Goal: Information Seeking & Learning: Learn about a topic

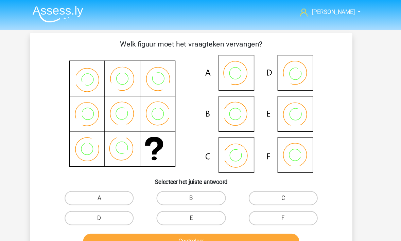
click at [314, 6] on nav "[PERSON_NAME] [EMAIL_ADDRESS][DOMAIN_NAME] Nederlands English" at bounding box center [200, 12] width 313 height 22
click at [328, 12] on span "[PERSON_NAME]" at bounding box center [335, 11] width 41 height 6
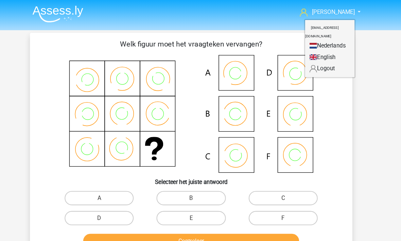
click at [351, 121] on div "Julius airportjulius@gmail.com Nederlands English" at bounding box center [200, 220] width 401 height 441
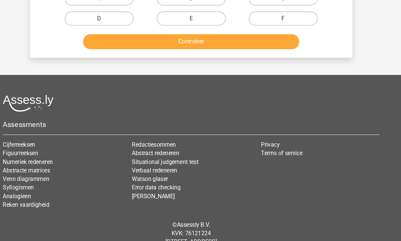
scroll to position [190, 0]
click at [21, 136] on link "Cijferreeksen" at bounding box center [36, 138] width 31 height 6
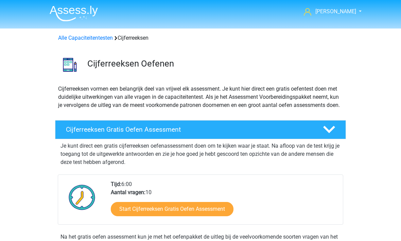
click at [84, 41] on link "Alle Capaciteitentesten" at bounding box center [85, 38] width 55 height 6
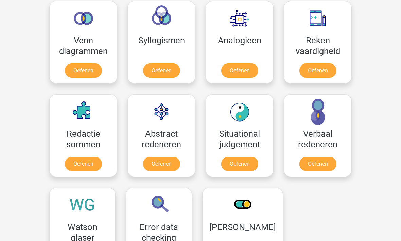
scroll to position [410, 0]
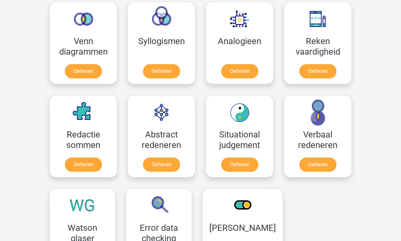
click at [160, 161] on link "Oefenen" at bounding box center [161, 165] width 37 height 14
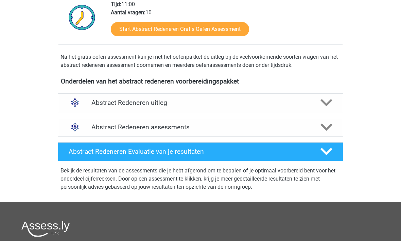
scroll to position [172, 0]
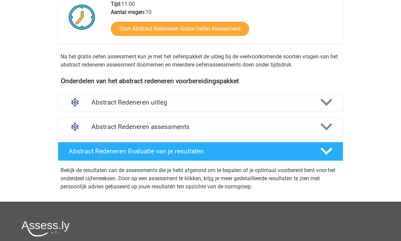
click at [95, 122] on div "Abstract Redeneren assessments" at bounding box center [200, 127] width 285 height 19
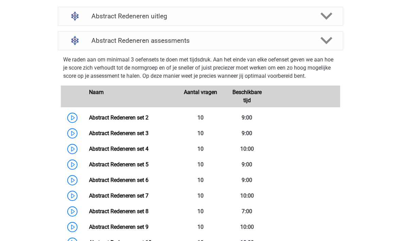
scroll to position [259, 0]
click at [109, 119] on link "Abstract Redeneren set 2" at bounding box center [118, 117] width 59 height 6
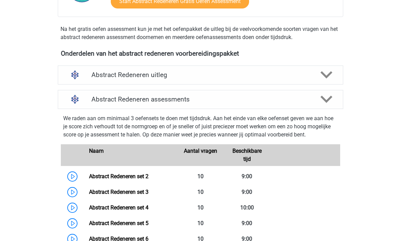
scroll to position [199, 0]
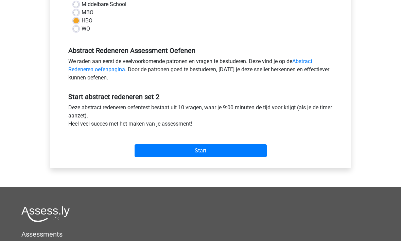
scroll to position [191, 0]
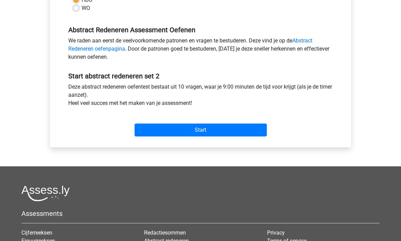
click at [165, 126] on input "Start" at bounding box center [201, 130] width 132 height 13
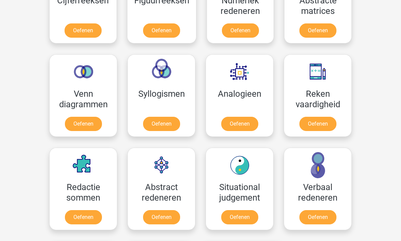
scroll to position [357, 0]
click at [235, 122] on link "Oefenen" at bounding box center [239, 124] width 37 height 14
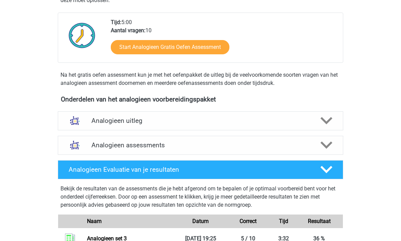
click at [96, 145] on h4 "Analogieen assessments" at bounding box center [200, 146] width 218 height 8
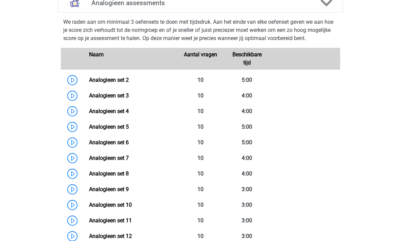
scroll to position [315, 0]
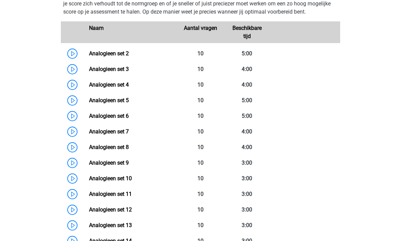
click at [96, 166] on link "Analogieen set 9" at bounding box center [109, 163] width 40 height 6
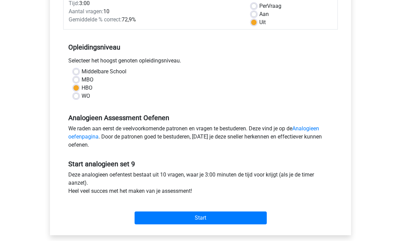
scroll to position [105, 0]
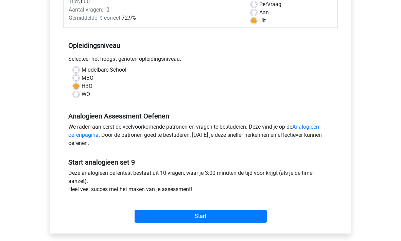
click at [160, 217] on input "Start" at bounding box center [201, 216] width 132 height 13
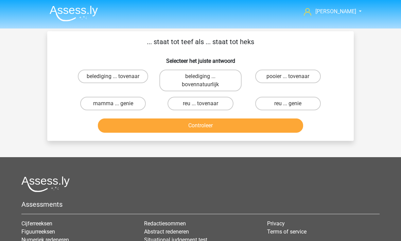
click at [182, 102] on label "reu ... tovenaar" at bounding box center [200, 104] width 66 height 14
click at [200, 104] on input "reu ... tovenaar" at bounding box center [202, 106] width 4 height 4
radio input "true"
click at [170, 130] on button "Controleer" at bounding box center [201, 126] width 206 height 14
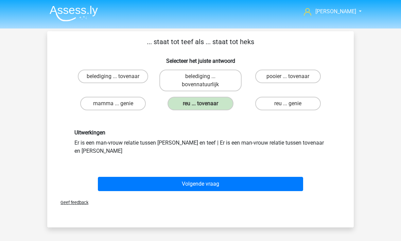
click at [143, 177] on button "Volgende vraag" at bounding box center [201, 184] width 206 height 14
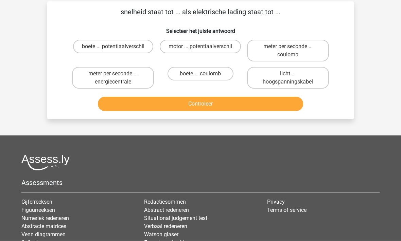
scroll to position [31, 0]
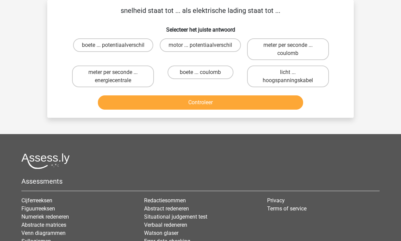
click at [178, 43] on label "motor ... potentiaalverschil" at bounding box center [200, 46] width 81 height 14
click at [200, 46] on input "motor ... potentiaalverschil" at bounding box center [202, 48] width 4 height 4
radio input "true"
click at [269, 51] on label "meter per seconde ... coulomb" at bounding box center [288, 49] width 82 height 22
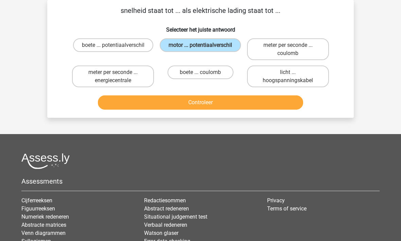
click at [288, 50] on input "meter per seconde ... coulomb" at bounding box center [290, 47] width 4 height 4
radio input "true"
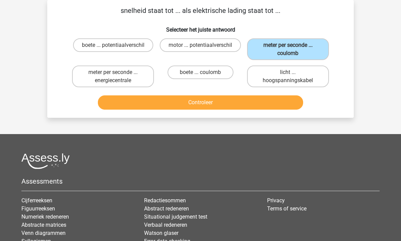
click at [187, 107] on button "Controleer" at bounding box center [201, 102] width 206 height 14
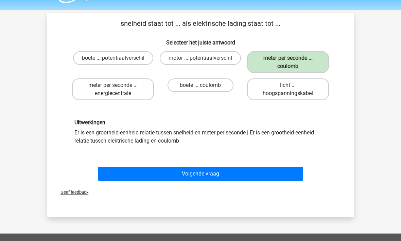
scroll to position [0, 0]
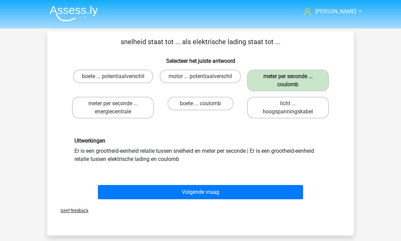
click at [143, 195] on button "Volgende vraag" at bounding box center [201, 192] width 206 height 14
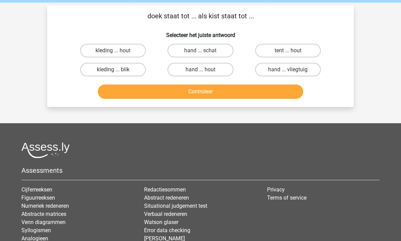
scroll to position [31, 0]
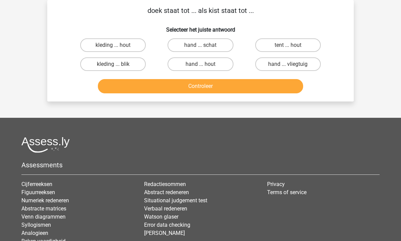
click at [176, 46] on label "hand ... schat" at bounding box center [200, 46] width 66 height 14
click at [200, 46] on input "hand ... schat" at bounding box center [202, 48] width 4 height 4
radio input "true"
click at [157, 98] on div "doek staat tot ... als kist staat tot ... Selecteer het juiste antwoord kleding…" at bounding box center [200, 51] width 306 height 102
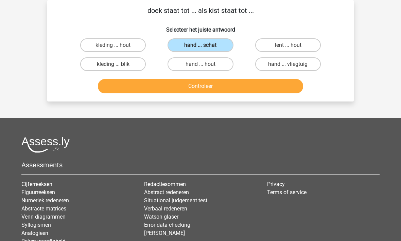
click at [156, 84] on button "Controleer" at bounding box center [201, 86] width 206 height 14
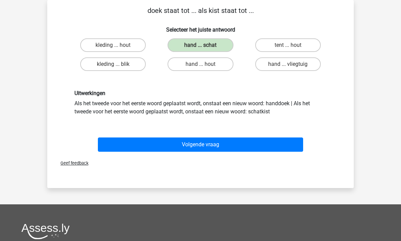
click at [135, 145] on button "Volgende vraag" at bounding box center [201, 145] width 206 height 14
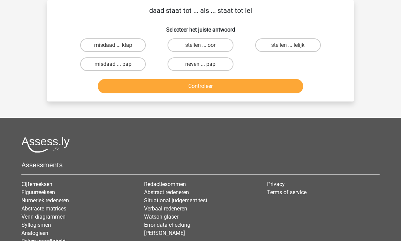
click at [164, 87] on button "Controleer" at bounding box center [201, 86] width 206 height 14
click at [186, 85] on button "Controleer" at bounding box center [201, 86] width 206 height 14
click at [186, 66] on label "neven ... pap" at bounding box center [200, 64] width 66 height 14
click at [200, 66] on input "neven ... pap" at bounding box center [202, 66] width 4 height 4
radio input "true"
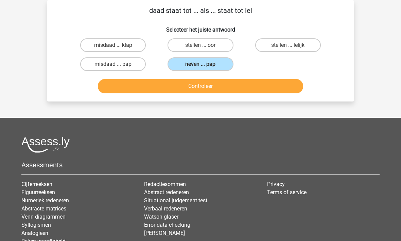
click at [179, 89] on button "Controleer" at bounding box center [201, 86] width 206 height 14
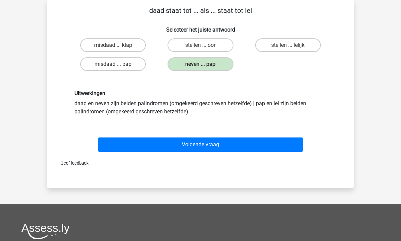
click at [171, 146] on button "Volgende vraag" at bounding box center [201, 145] width 206 height 14
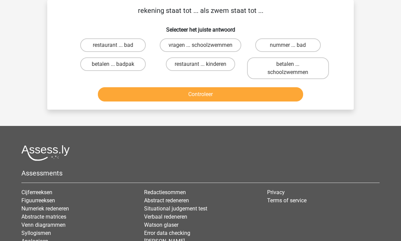
click at [279, 47] on label "nummer ... bad" at bounding box center [288, 45] width 66 height 14
click at [288, 47] on input "nummer ... bad" at bounding box center [290, 47] width 4 height 4
radio input "true"
click at [194, 102] on button "Controleer" at bounding box center [201, 94] width 206 height 14
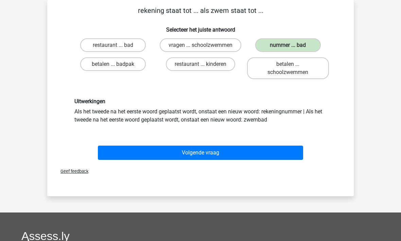
click at [174, 160] on button "Volgende vraag" at bounding box center [201, 153] width 206 height 14
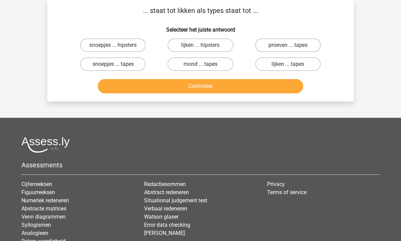
click at [267, 65] on label "lijken ... tapes" at bounding box center [288, 64] width 66 height 14
click at [288, 65] on input "lijken ... tapes" at bounding box center [290, 66] width 4 height 4
radio input "true"
click at [190, 85] on button "Controleer" at bounding box center [201, 86] width 206 height 14
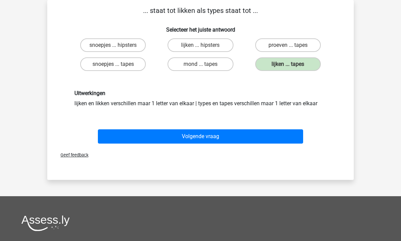
click at [177, 140] on button "Volgende vraag" at bounding box center [201, 136] width 206 height 14
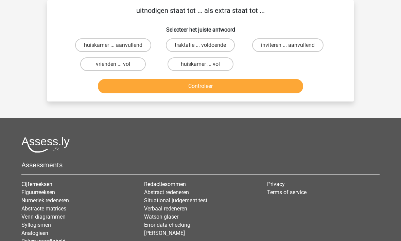
click at [269, 43] on label "inviteren ... aanvullend" at bounding box center [287, 45] width 71 height 14
click at [288, 45] on input "inviteren ... aanvullend" at bounding box center [290, 47] width 4 height 4
radio input "true"
click at [190, 88] on button "Controleer" at bounding box center [201, 86] width 206 height 14
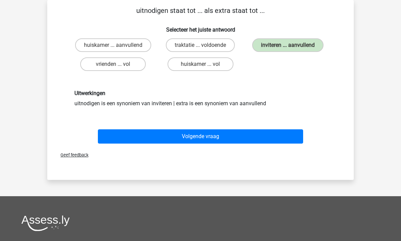
click at [162, 135] on button "Volgende vraag" at bounding box center [201, 136] width 206 height 14
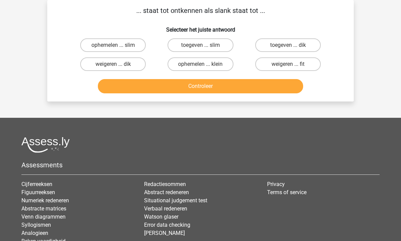
click at [280, 44] on label "toegeven ... dik" at bounding box center [288, 45] width 66 height 14
click at [288, 45] on input "toegeven ... dik" at bounding box center [290, 47] width 4 height 4
radio input "true"
click at [172, 89] on button "Controleer" at bounding box center [201, 86] width 206 height 14
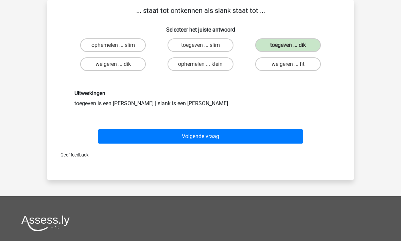
click at [164, 139] on button "Volgende vraag" at bounding box center [201, 136] width 206 height 14
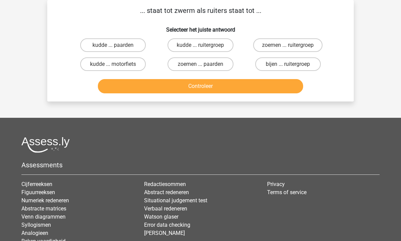
click at [267, 65] on label "bijen ... ruitergroep" at bounding box center [288, 64] width 66 height 14
click at [288, 65] on input "bijen ... ruitergroep" at bounding box center [290, 66] width 4 height 4
radio input "true"
click at [212, 88] on button "Controleer" at bounding box center [201, 86] width 206 height 14
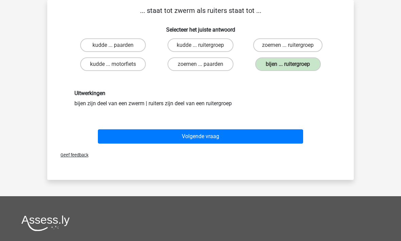
click at [187, 143] on button "Volgende vraag" at bounding box center [201, 136] width 206 height 14
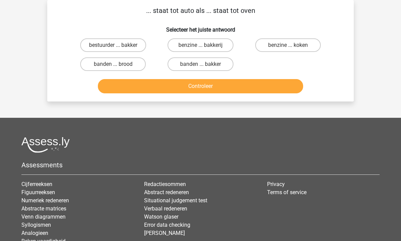
click at [95, 48] on label "bestuurder ... bakker" at bounding box center [113, 45] width 66 height 14
click at [113, 48] on input "bestuurder ... bakker" at bounding box center [115, 47] width 4 height 4
radio input "true"
click at [140, 86] on button "Controleer" at bounding box center [201, 86] width 206 height 14
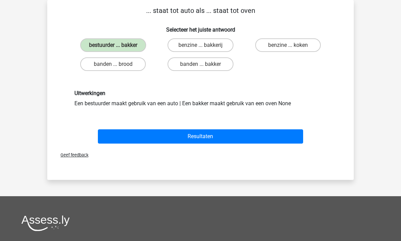
click at [156, 141] on button "Resultaten" at bounding box center [201, 136] width 206 height 14
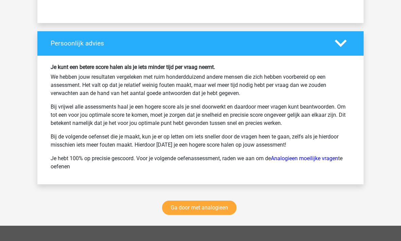
scroll to position [1084, 0]
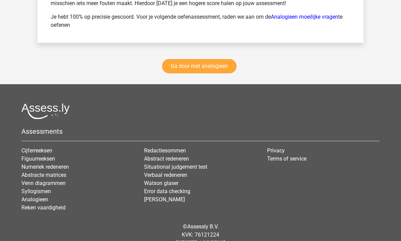
click at [177, 70] on link "Ga door met analogieen" at bounding box center [199, 66] width 74 height 14
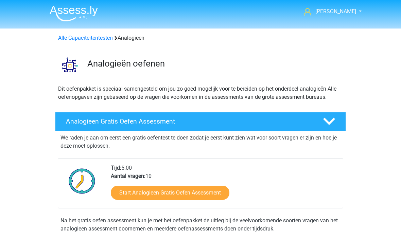
click at [80, 38] on link "Alle Capaciteitentesten" at bounding box center [85, 38] width 55 height 6
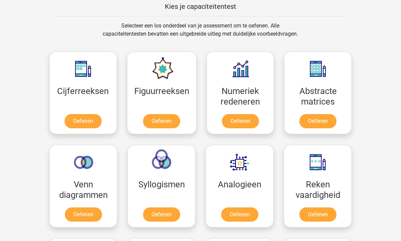
scroll to position [266, 0]
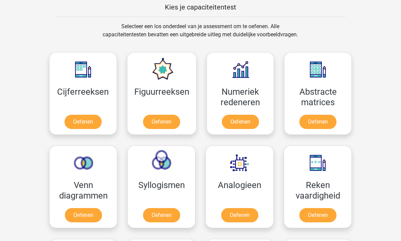
click at [320, 118] on link "Oefenen" at bounding box center [317, 122] width 37 height 14
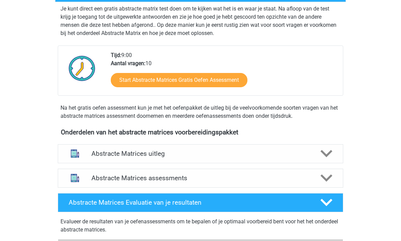
scroll to position [140, 0]
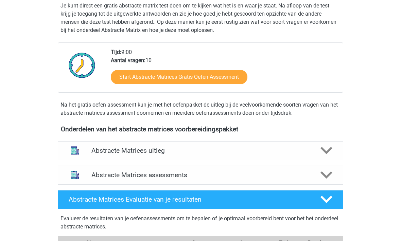
click at [83, 176] on img at bounding box center [74, 174] width 17 height 17
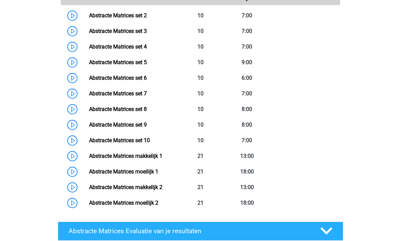
scroll to position [385, 0]
click at [112, 137] on link "Abstracte Matrices set 10" at bounding box center [119, 140] width 61 height 6
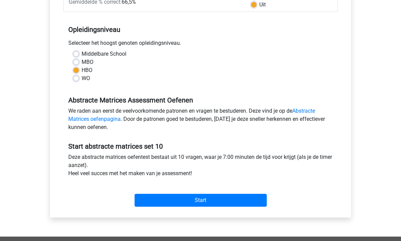
scroll to position [121, 0]
click at [160, 201] on input "Start" at bounding box center [201, 200] width 132 height 13
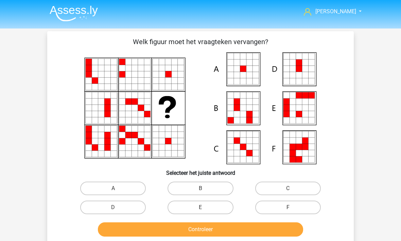
click at [107, 187] on label "A" at bounding box center [113, 189] width 66 height 14
click at [113, 189] on input "A" at bounding box center [115, 191] width 4 height 4
radio input "true"
click at [163, 229] on button "Controleer" at bounding box center [201, 230] width 206 height 14
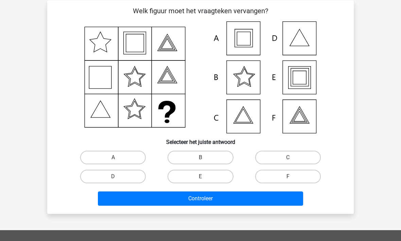
scroll to position [31, 0]
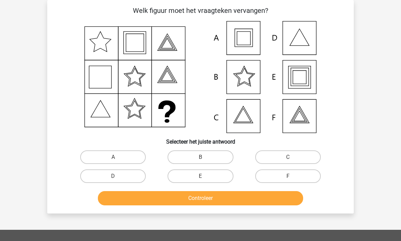
click at [199, 176] on label "E" at bounding box center [200, 177] width 66 height 14
click at [200, 177] on input "E" at bounding box center [202, 179] width 4 height 4
radio input "true"
click at [194, 197] on button "Controleer" at bounding box center [201, 199] width 206 height 14
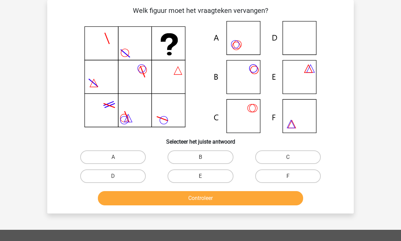
click at [263, 173] on label "F" at bounding box center [288, 177] width 66 height 14
click at [288, 176] on input "F" at bounding box center [290, 178] width 4 height 4
radio input "true"
click at [93, 183] on label "D" at bounding box center [113, 177] width 66 height 14
click at [113, 181] on input "D" at bounding box center [115, 178] width 4 height 4
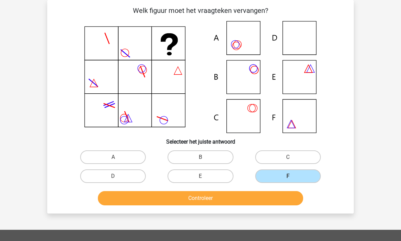
radio input "true"
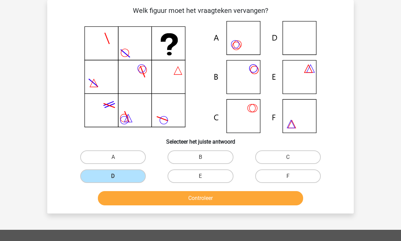
click at [96, 180] on label "D" at bounding box center [113, 177] width 66 height 14
click at [113, 180] on input "D" at bounding box center [115, 178] width 4 height 4
click at [131, 203] on button "Controleer" at bounding box center [201, 198] width 206 height 14
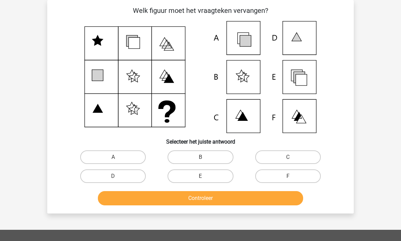
click at [188, 175] on label "E" at bounding box center [200, 177] width 66 height 14
click at [200, 176] on input "E" at bounding box center [202, 178] width 4 height 4
radio input "true"
click at [193, 202] on button "Controleer" at bounding box center [201, 198] width 206 height 14
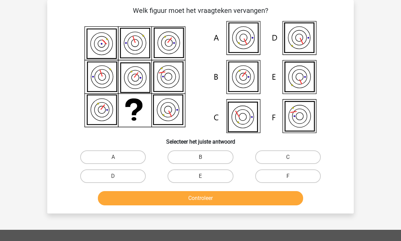
click at [273, 178] on label "F" at bounding box center [288, 177] width 66 height 14
click at [288, 178] on input "F" at bounding box center [290, 178] width 4 height 4
radio input "true"
click at [223, 205] on button "Controleer" at bounding box center [201, 198] width 206 height 14
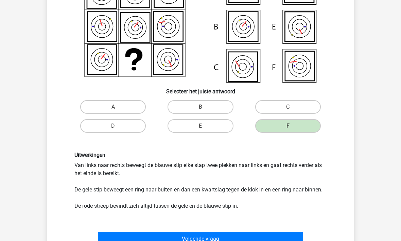
click at [177, 236] on button "Volgende vraag" at bounding box center [201, 239] width 206 height 14
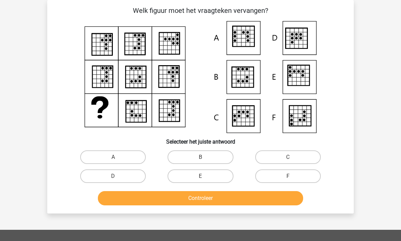
click at [184, 156] on label "B" at bounding box center [200, 158] width 66 height 14
click at [200, 157] on input "B" at bounding box center [202, 159] width 4 height 4
radio input "true"
click at [163, 201] on button "Controleer" at bounding box center [201, 198] width 206 height 14
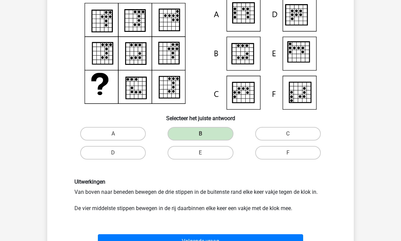
click at [162, 237] on button "Volgende vraag" at bounding box center [201, 241] width 206 height 14
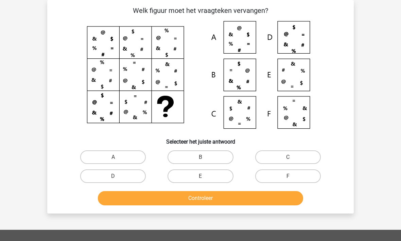
click at [268, 158] on label "C" at bounding box center [288, 158] width 66 height 14
click at [288, 158] on input "C" at bounding box center [290, 159] width 4 height 4
radio input "true"
click at [165, 204] on button "Controleer" at bounding box center [201, 198] width 206 height 14
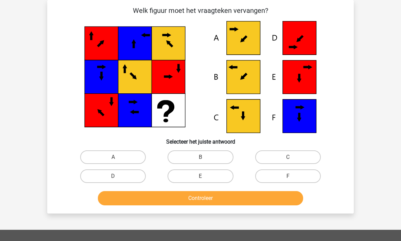
click at [189, 157] on label "B" at bounding box center [200, 158] width 66 height 14
click at [200, 157] on input "B" at bounding box center [202, 159] width 4 height 4
radio input "true"
click at [168, 204] on button "Controleer" at bounding box center [201, 198] width 206 height 14
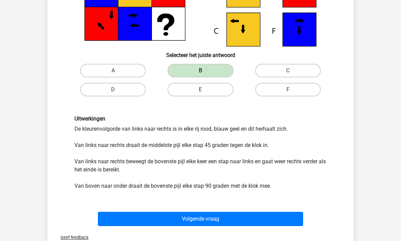
click at [148, 219] on button "Volgende vraag" at bounding box center [201, 219] width 206 height 14
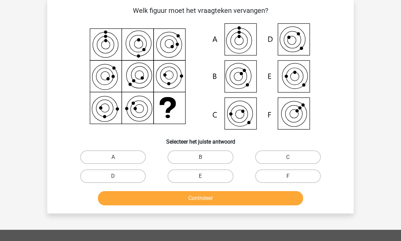
click at [272, 159] on label "C" at bounding box center [288, 158] width 66 height 14
click at [288, 159] on input "C" at bounding box center [290, 159] width 4 height 4
radio input "true"
click at [197, 197] on button "Controleer" at bounding box center [201, 198] width 206 height 14
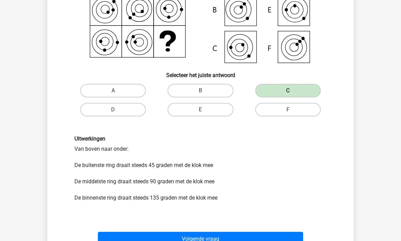
click at [155, 234] on button "Volgende vraag" at bounding box center [201, 239] width 206 height 14
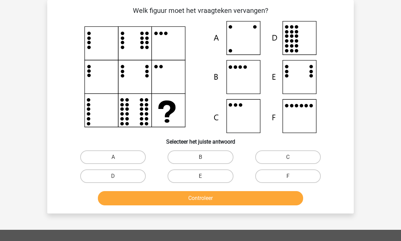
click at [188, 157] on label "B" at bounding box center [200, 158] width 66 height 14
click at [200, 157] on input "B" at bounding box center [202, 159] width 4 height 4
radio input "true"
click at [176, 195] on button "Controleer" at bounding box center [201, 198] width 206 height 14
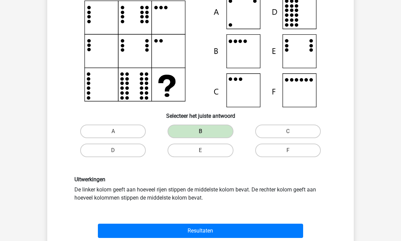
scroll to position [56, 0]
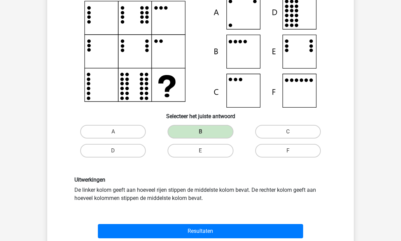
click at [118, 232] on button "Resultaten" at bounding box center [201, 232] width 206 height 14
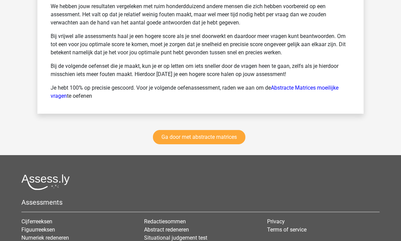
scroll to position [1067, 0]
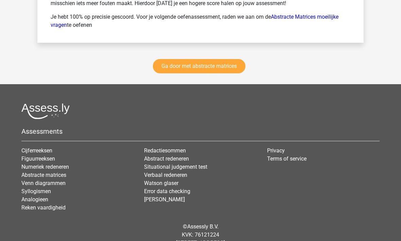
click at [35, 149] on link "Cijferreeksen" at bounding box center [36, 151] width 31 height 6
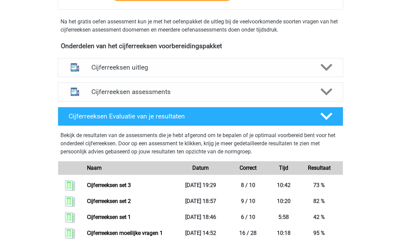
click at [102, 96] on h4 "Cijferreeksen assessments" at bounding box center [200, 92] width 218 height 8
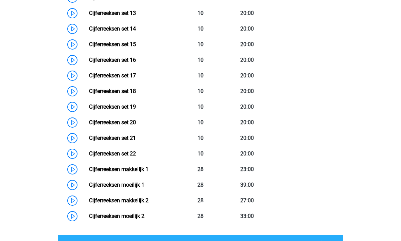
scroll to position [544, 0]
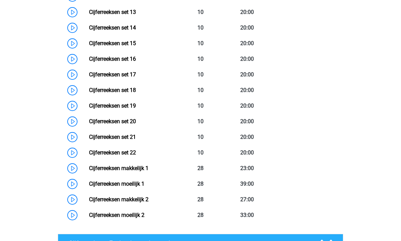
click at [111, 78] on link "Cijferreeksen set 17" at bounding box center [112, 74] width 47 height 6
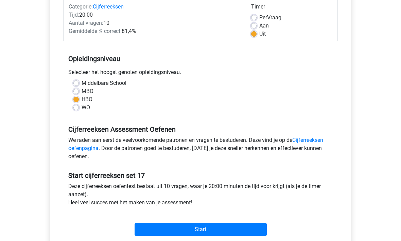
scroll to position [149, 0]
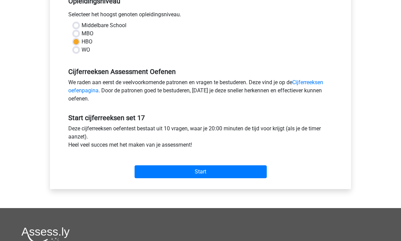
click at [163, 170] on input "Start" at bounding box center [201, 172] width 132 height 13
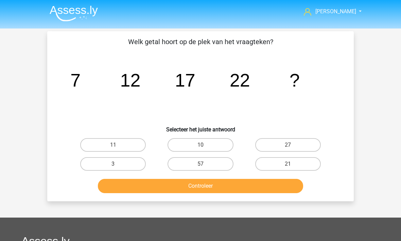
click at [278, 143] on label "27" at bounding box center [288, 145] width 66 height 14
click at [288, 145] on input "27" at bounding box center [290, 147] width 4 height 4
radio input "true"
click at [180, 186] on button "Controleer" at bounding box center [201, 186] width 206 height 14
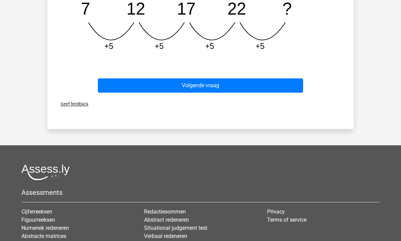
click at [147, 92] on button "Volgende vraag" at bounding box center [201, 85] width 206 height 14
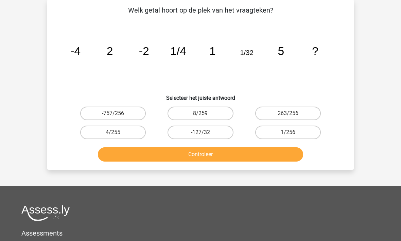
scroll to position [31, 0]
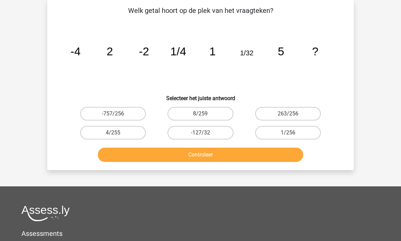
click at [276, 136] on label "1/256" at bounding box center [288, 133] width 66 height 14
click at [288, 136] on input "1/256" at bounding box center [290, 135] width 4 height 4
radio input "true"
click at [206, 160] on button "Controleer" at bounding box center [201, 155] width 206 height 14
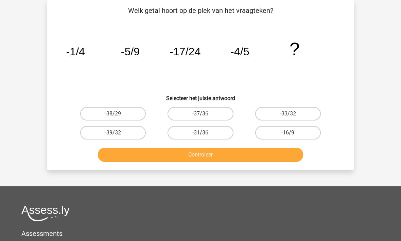
click at [176, 134] on label "-31/36" at bounding box center [200, 133] width 66 height 14
click at [200, 134] on input "-31/36" at bounding box center [202, 135] width 4 height 4
radio input "true"
click at [177, 156] on button "Controleer" at bounding box center [201, 155] width 206 height 14
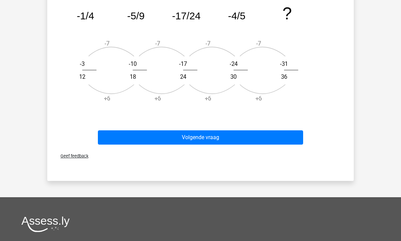
click at [164, 138] on button "Volgende vraag" at bounding box center [201, 137] width 206 height 14
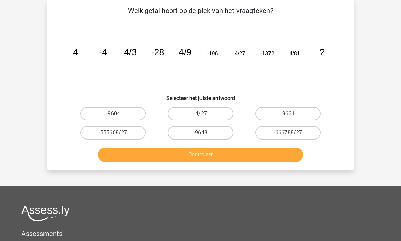
click at [105, 116] on label "-9604" at bounding box center [113, 114] width 66 height 14
click at [113, 116] on input "-9604" at bounding box center [115, 116] width 4 height 4
radio input "true"
click at [133, 155] on button "Controleer" at bounding box center [201, 155] width 206 height 14
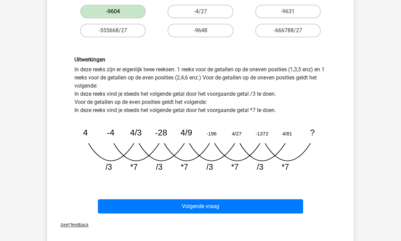
click at [146, 207] on button "Volgende vraag" at bounding box center [201, 207] width 206 height 14
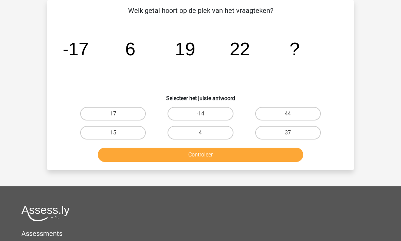
click at [106, 137] on label "15" at bounding box center [113, 133] width 66 height 14
click at [113, 137] on input "15" at bounding box center [115, 135] width 4 height 4
radio input "true"
click at [143, 156] on button "Controleer" at bounding box center [201, 155] width 206 height 14
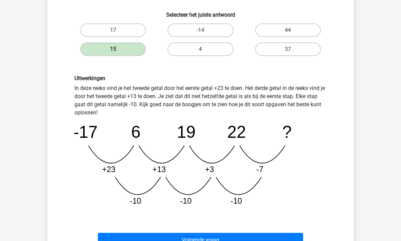
click at [142, 235] on button "Volgende vraag" at bounding box center [201, 240] width 206 height 14
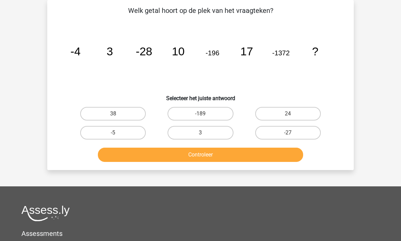
click at [285, 115] on label "24" at bounding box center [288, 114] width 66 height 14
click at [288, 115] on input "24" at bounding box center [290, 116] width 4 height 4
radio input "true"
click at [215, 151] on button "Controleer" at bounding box center [201, 155] width 206 height 14
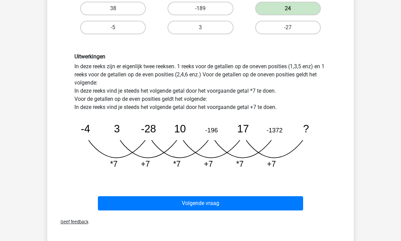
click at [153, 204] on button "Volgende vraag" at bounding box center [201, 203] width 206 height 14
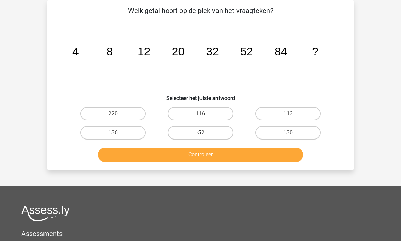
click at [103, 132] on label "136" at bounding box center [113, 133] width 66 height 14
click at [113, 133] on input "136" at bounding box center [115, 135] width 4 height 4
radio input "true"
click at [139, 153] on button "Controleer" at bounding box center [201, 155] width 206 height 14
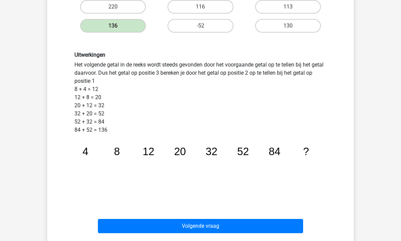
click at [140, 229] on button "Volgende vraag" at bounding box center [201, 226] width 206 height 14
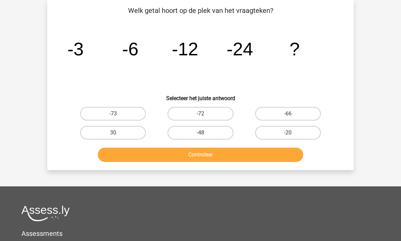
click at [191, 133] on label "-48" at bounding box center [200, 133] width 66 height 14
click at [200, 133] on input "-48" at bounding box center [202, 135] width 4 height 4
radio input "true"
click at [189, 156] on button "Controleer" at bounding box center [201, 155] width 206 height 14
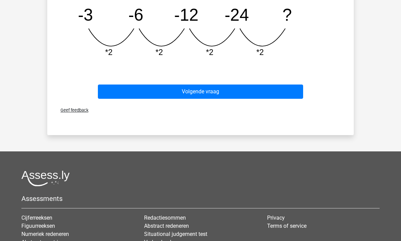
click at [147, 90] on button "Volgende vraag" at bounding box center [201, 92] width 206 height 14
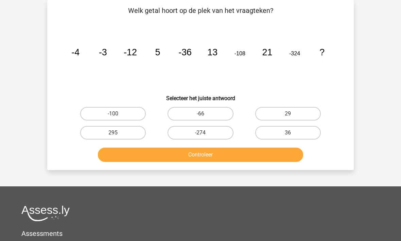
click at [274, 112] on label "29" at bounding box center [288, 114] width 66 height 14
click at [288, 114] on input "29" at bounding box center [290, 116] width 4 height 4
radio input "true"
click at [225, 155] on button "Controleer" at bounding box center [201, 155] width 206 height 14
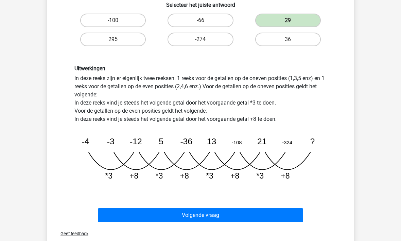
click at [169, 216] on button "Volgende vraag" at bounding box center [201, 216] width 206 height 14
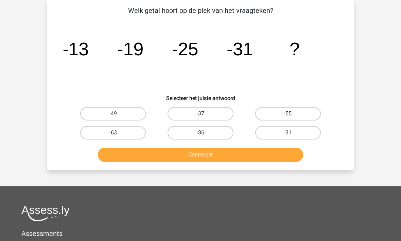
click at [183, 115] on label "-37" at bounding box center [200, 114] width 66 height 14
click at [200, 115] on input "-37" at bounding box center [202, 116] width 4 height 4
radio input "true"
click at [184, 159] on button "Controleer" at bounding box center [201, 155] width 206 height 14
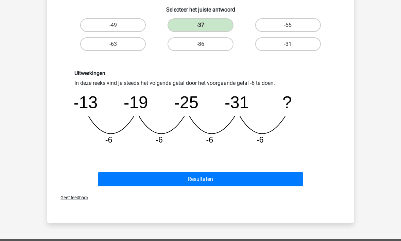
scroll to position [120, 0]
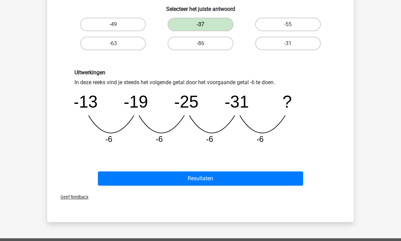
click at [167, 180] on button "Resultaten" at bounding box center [201, 179] width 206 height 14
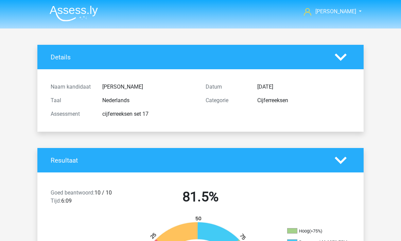
click at [341, 10] on span "[PERSON_NAME]" at bounding box center [335, 11] width 41 height 6
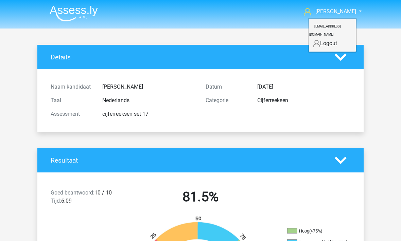
click at [324, 38] on link "Logout" at bounding box center [332, 43] width 47 height 11
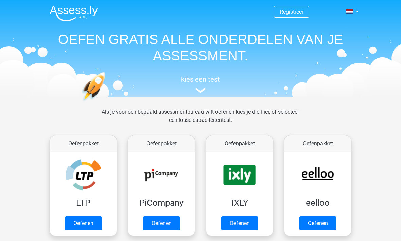
click at [357, 13] on link at bounding box center [350, 11] width 14 height 8
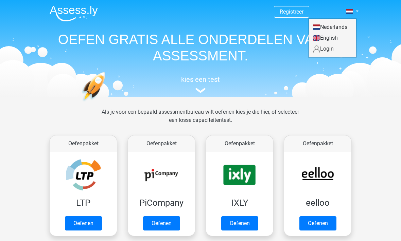
click at [321, 52] on link "Login" at bounding box center [332, 48] width 47 height 11
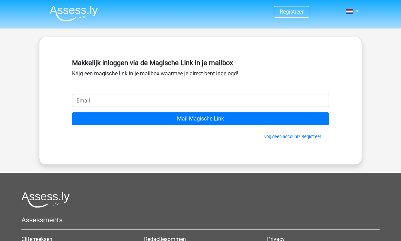
click at [114, 101] on input "email" at bounding box center [200, 100] width 257 height 13
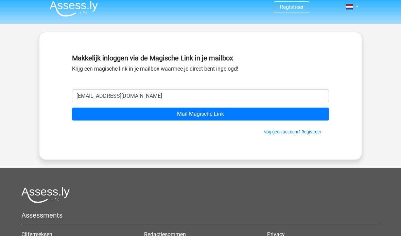
type input "[EMAIL_ADDRESS][DOMAIN_NAME]"
click at [297, 112] on input "Mail Magische Link" at bounding box center [200, 118] width 257 height 13
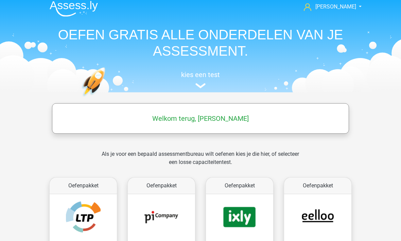
scroll to position [42, 0]
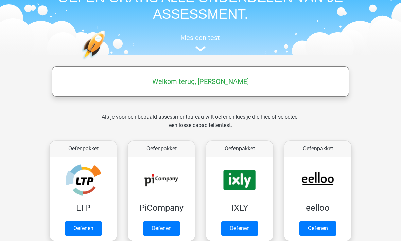
click at [75, 230] on link "Oefenen" at bounding box center [83, 229] width 37 height 14
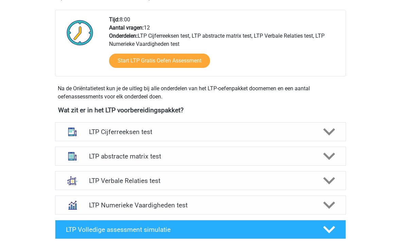
scroll to position [175, 0]
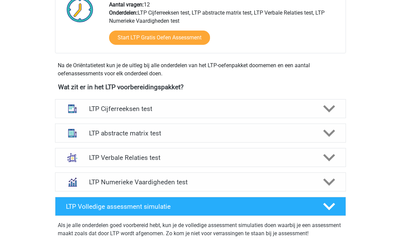
click at [67, 204] on h4 "LTP Volledige assessment simulatie" at bounding box center [189, 207] width 246 height 8
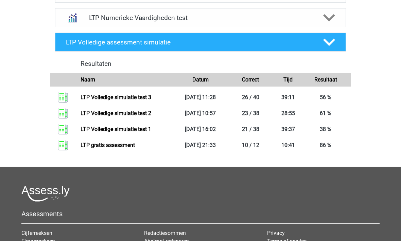
scroll to position [358, 0]
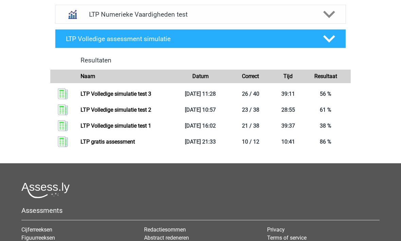
click at [95, 125] on link "LTP Volledige simulatie test 1" at bounding box center [116, 126] width 71 height 6
